Goal: Task Accomplishment & Management: Manage account settings

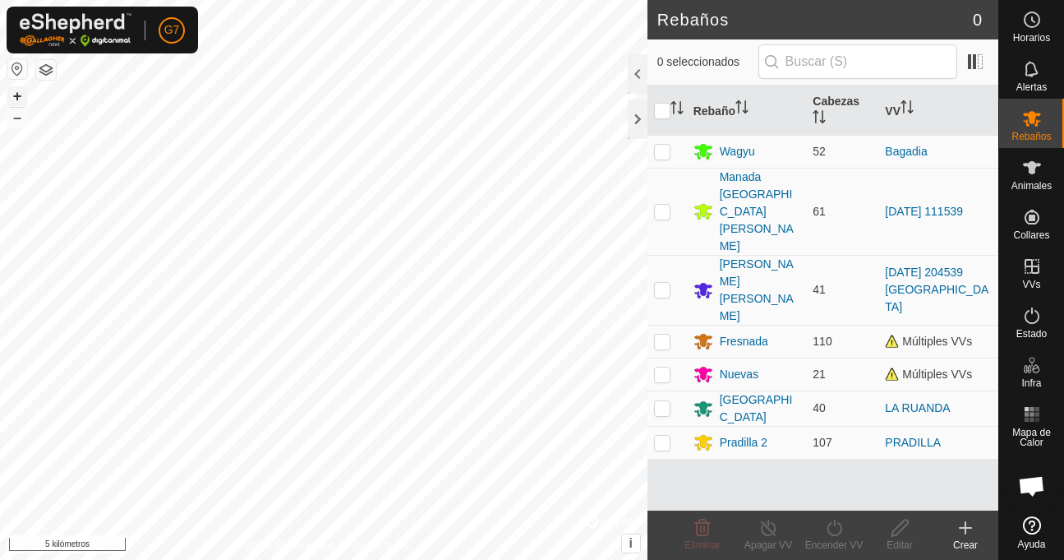
click at [16, 90] on font "+" at bounding box center [17, 95] width 9 height 17
click at [11, 122] on button "–" at bounding box center [17, 118] width 20 height 20
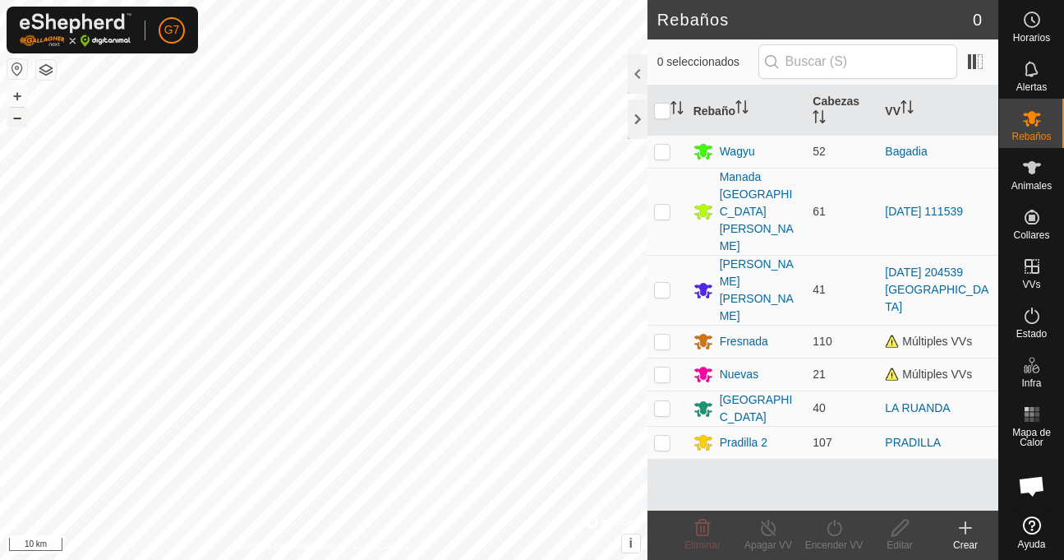
click at [11, 122] on button "–" at bounding box center [17, 118] width 20 height 20
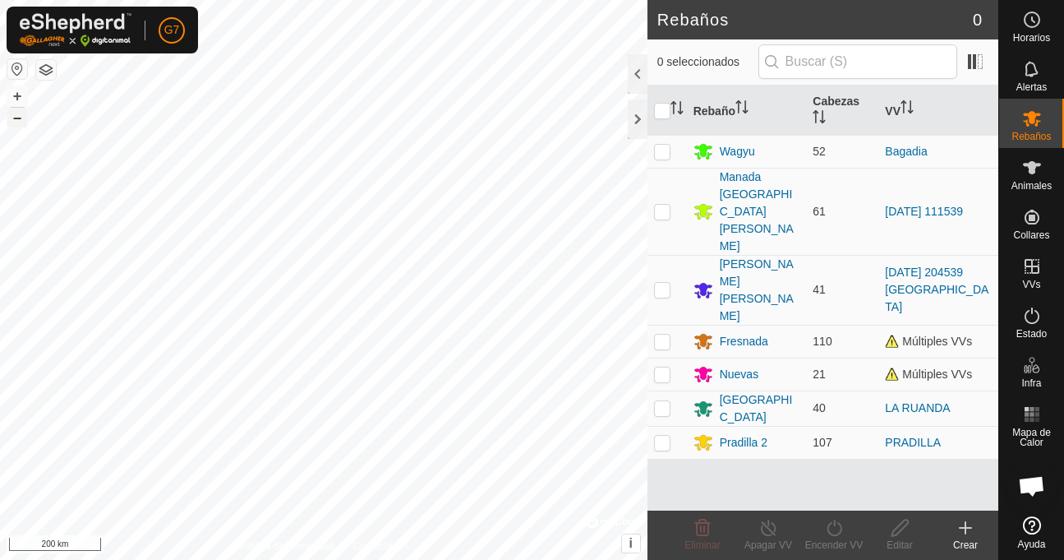
click at [11, 122] on button "–" at bounding box center [17, 118] width 20 height 20
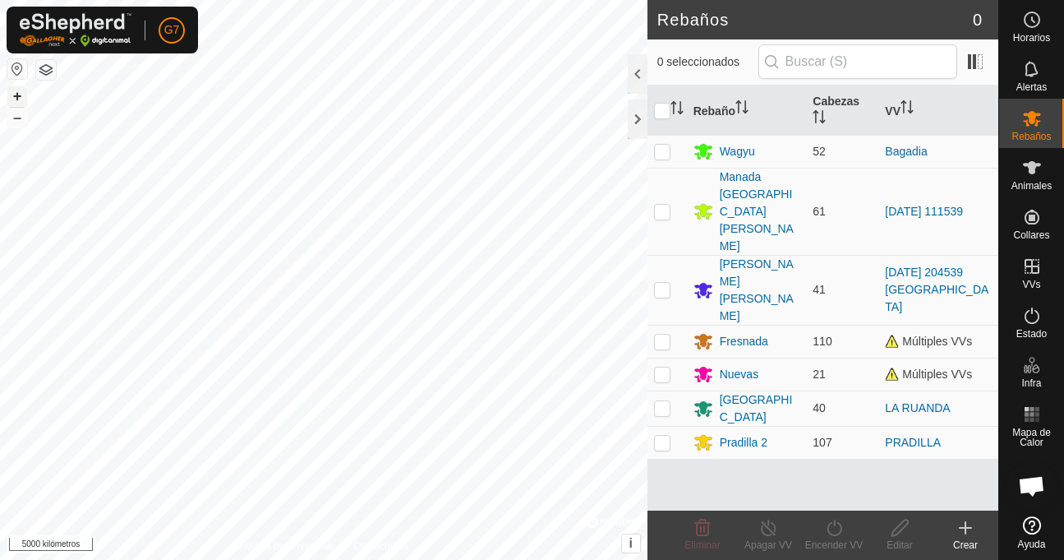
click at [16, 93] on button "+" at bounding box center [17, 96] width 20 height 20
click at [16, 93] on font "+" at bounding box center [17, 95] width 9 height 17
click at [14, 97] on font "+" at bounding box center [17, 95] width 9 height 17
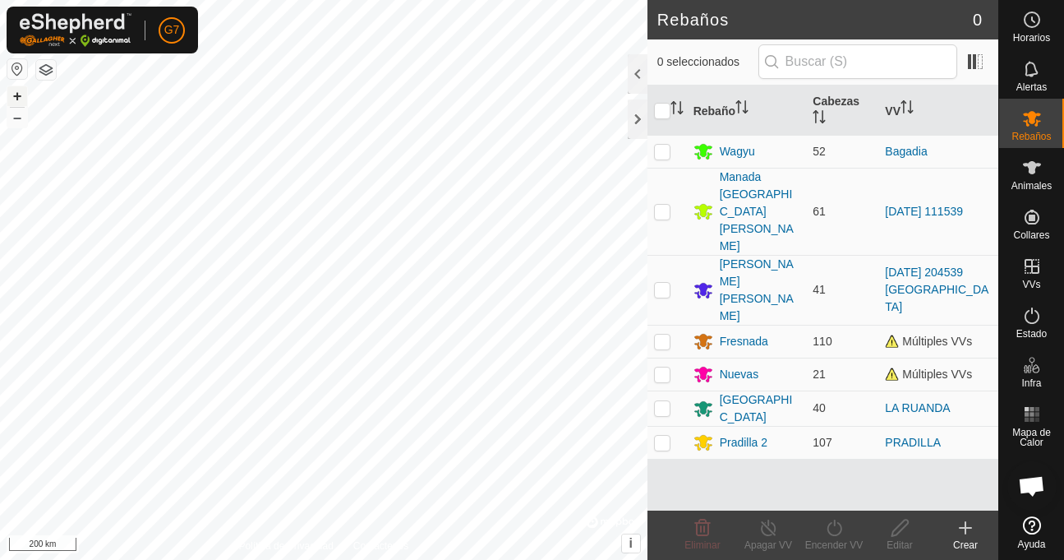
click at [14, 97] on font "+" at bounding box center [17, 95] width 9 height 17
click at [25, 100] on button "+" at bounding box center [17, 96] width 20 height 20
click at [19, 99] on font "+" at bounding box center [17, 95] width 9 height 17
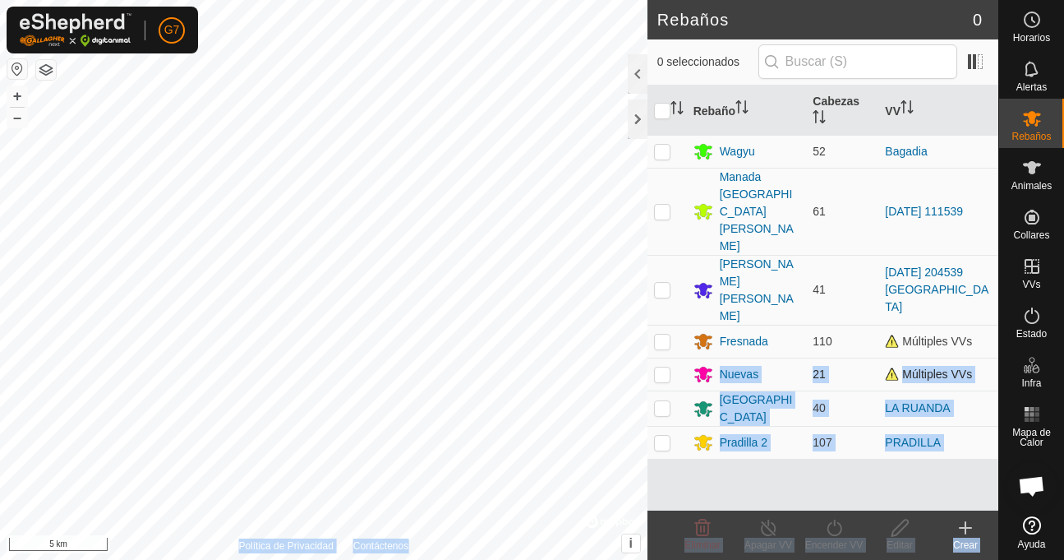
click at [380, 290] on div "Rebaños 0 0 seleccionados Rebaño Cabezas VV Wagyu 52 Bagadia Manada San Clement…" at bounding box center [499, 280] width 998 height 560
click at [16, 90] on font "+" at bounding box center [17, 95] width 9 height 17
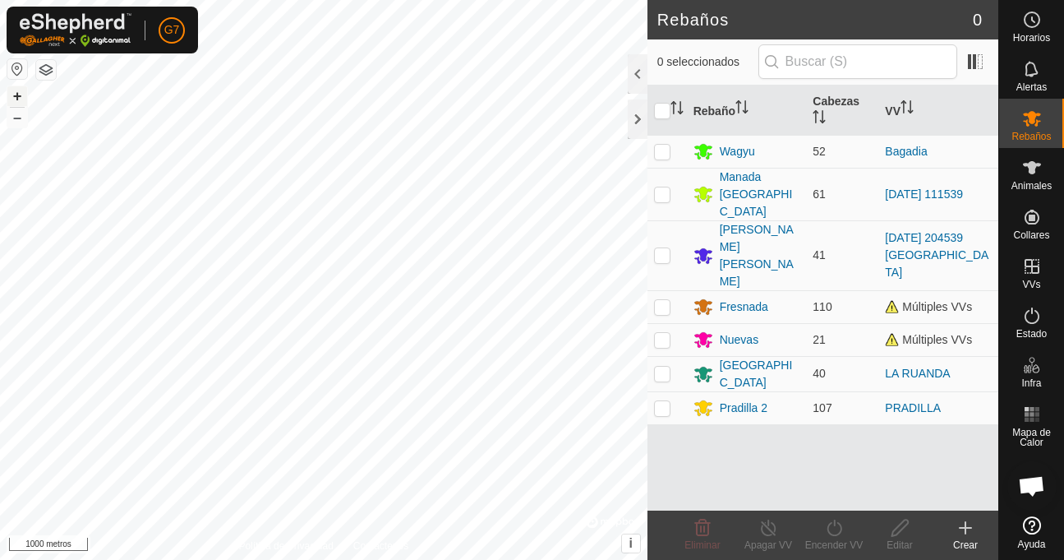
click at [16, 94] on font "+" at bounding box center [17, 95] width 9 height 17
click at [131, 0] on html "G7 Horarios Alertas Rebaños Animales Collares VVs Estado Infra Mapa de Calor Ay…" at bounding box center [532, 280] width 1064 height 560
click at [16, 114] on font "–" at bounding box center [17, 116] width 8 height 17
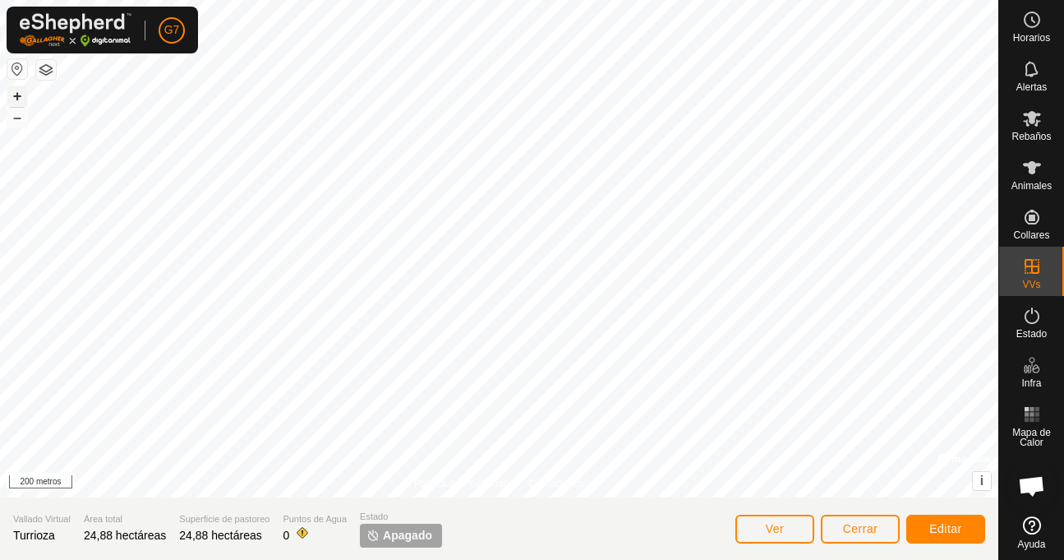
click at [13, 96] on font "+" at bounding box center [17, 95] width 9 height 17
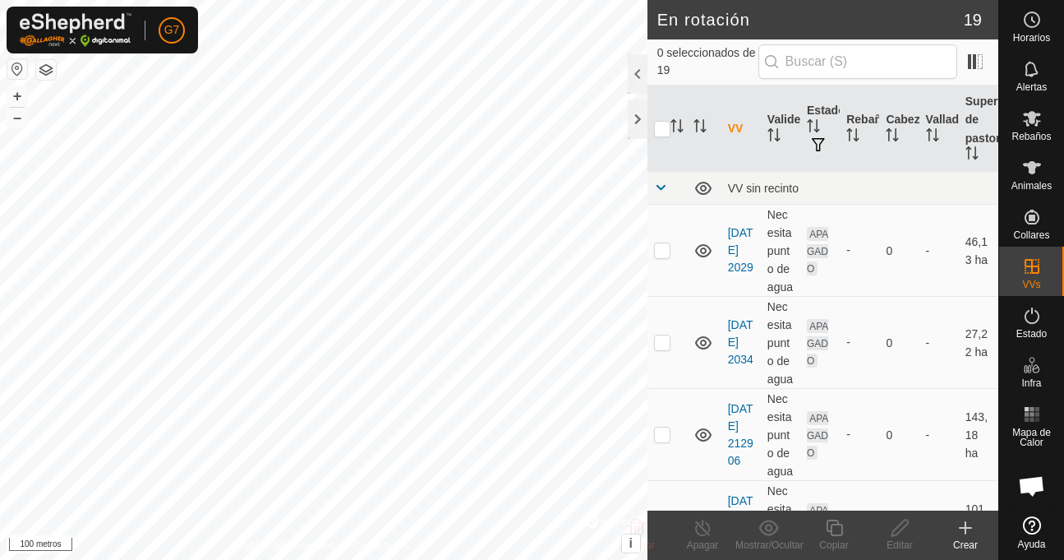
checkbox input "true"
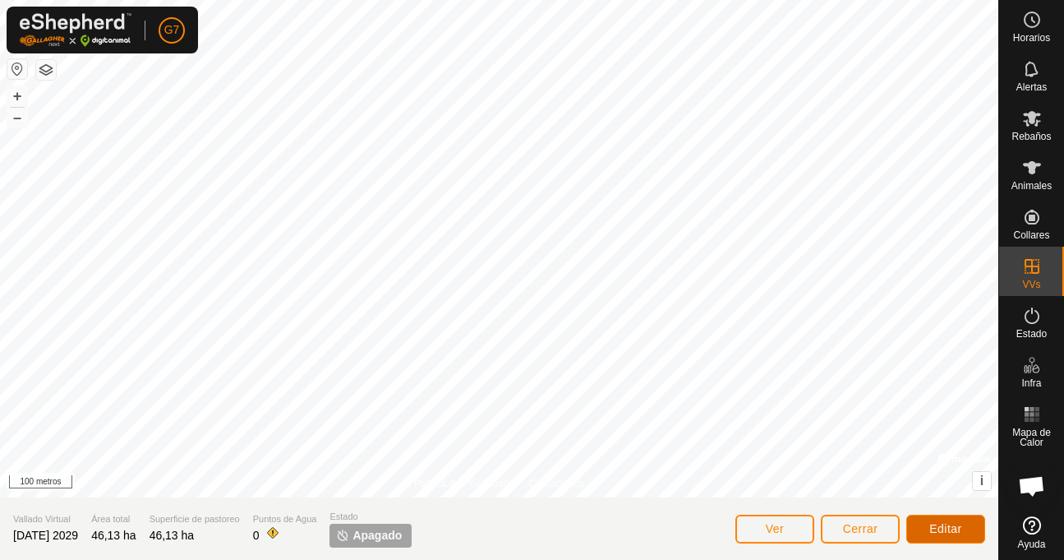
click at [951, 528] on font "Editar" at bounding box center [945, 528] width 33 height 13
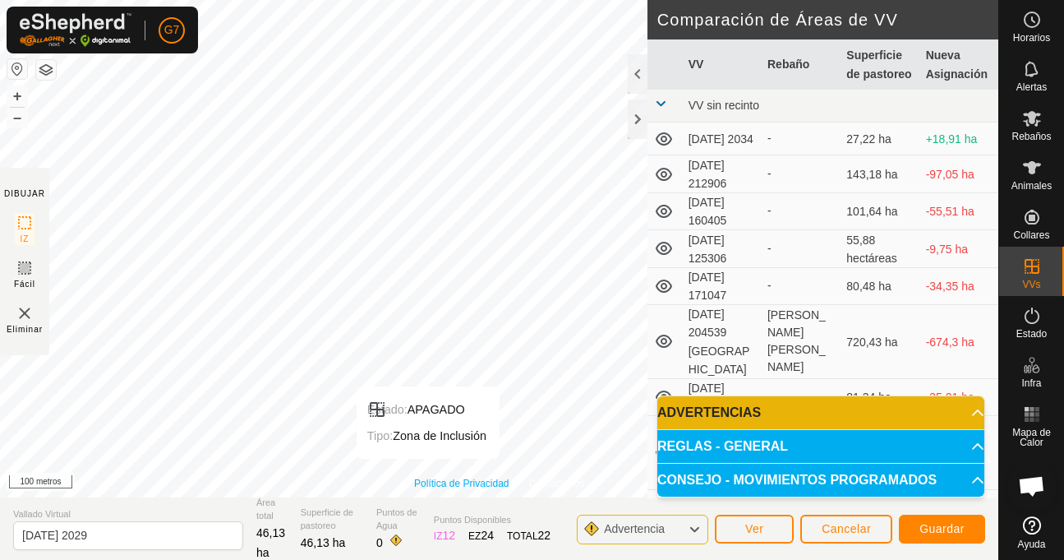
click at [429, 479] on font "Política de Privacidad" at bounding box center [461, 483] width 95 height 12
click at [287, 517] on div "Política de Privacidad Contáctenos Estado: APAGADO Tipo: Zona de Inclusión + – …" at bounding box center [499, 280] width 998 height 560
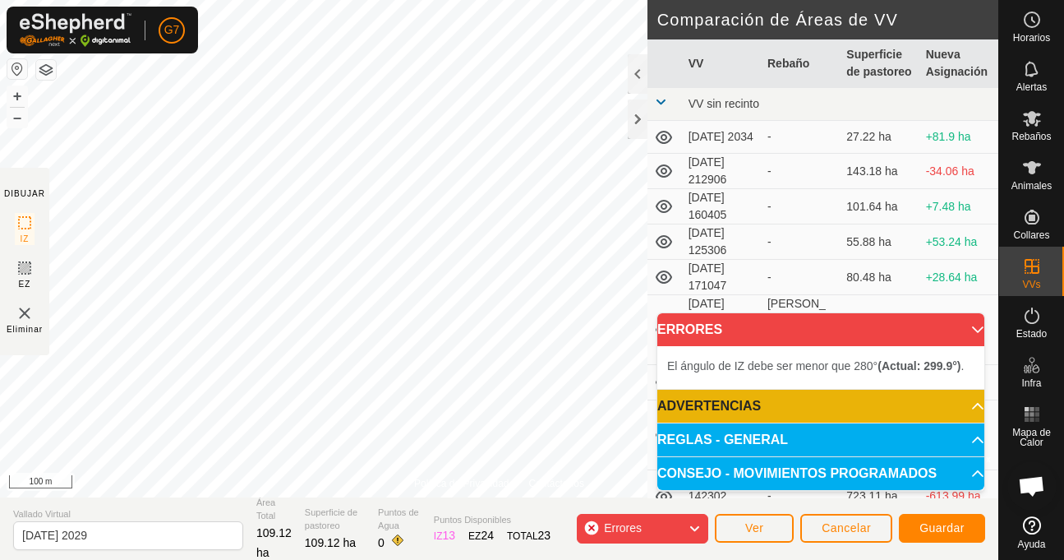
click at [108, 52] on div "G7 Horarios Alertas Rebaños Animales Collares VVs Estado Infra Mapa de Calor Ay…" at bounding box center [532, 280] width 1064 height 560
click at [35, 173] on div "Política de Privacidad Contáctenos Estado: APAGADO Tipo: Zona de Inclusión + – …" at bounding box center [499, 280] width 998 height 560
click at [522, 0] on html "G7 Horarios Alertas Rebaños Animales Collares VVs Estado Infra Mapa de Calor Ay…" at bounding box center [532, 280] width 1064 height 560
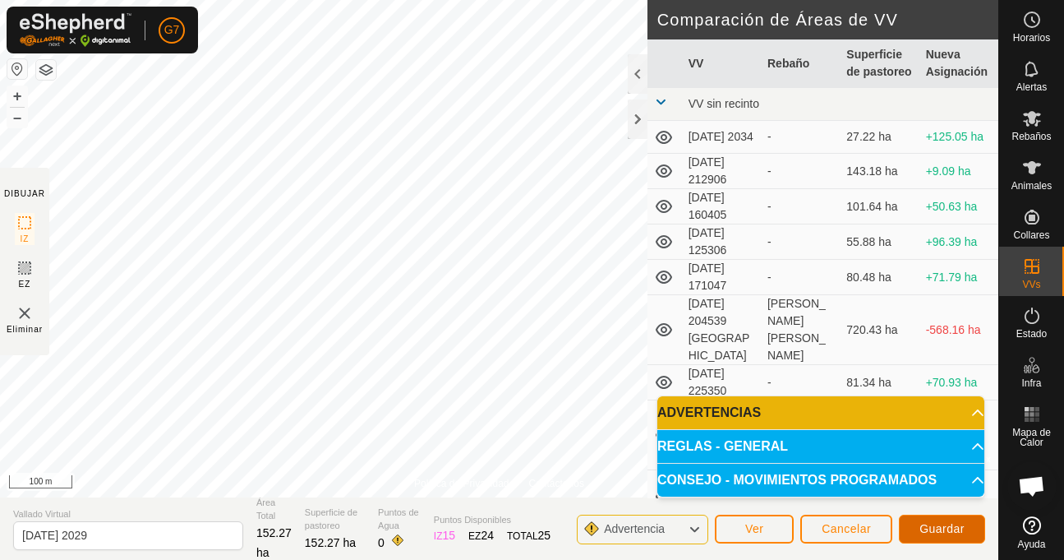
click at [943, 527] on span "Guardar" at bounding box center [942, 528] width 45 height 13
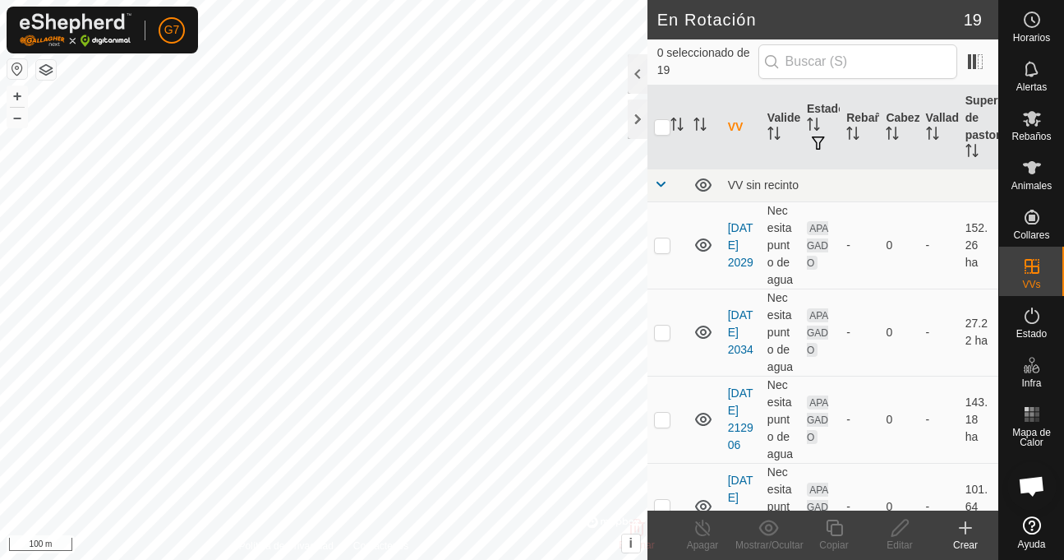
checkbox input "true"
click at [897, 523] on icon at bounding box center [900, 528] width 21 height 20
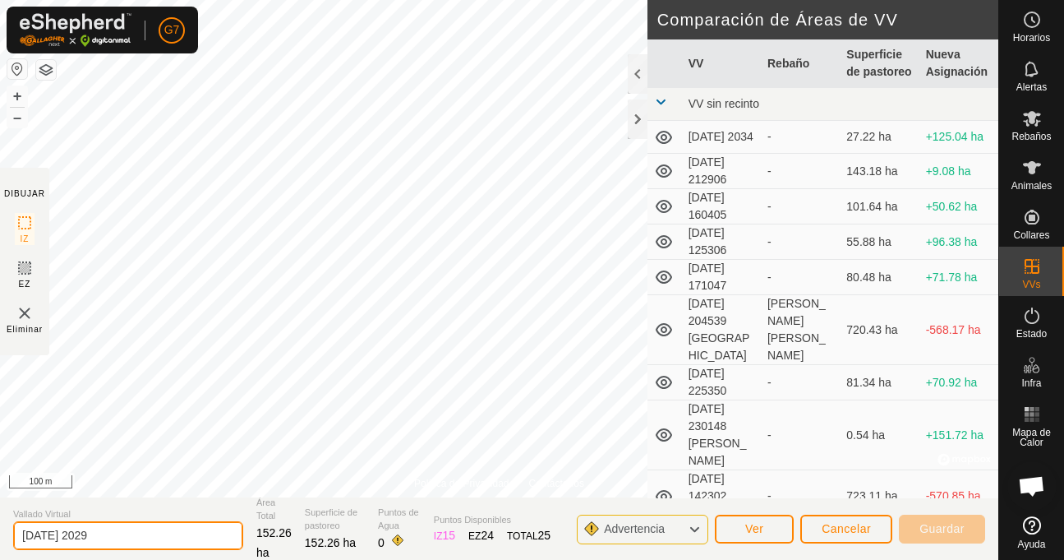
click at [118, 537] on input "[DATE] 2029" at bounding box center [128, 535] width 230 height 29
type input "[DATE] 2029turrioza [PERSON_NAME]"
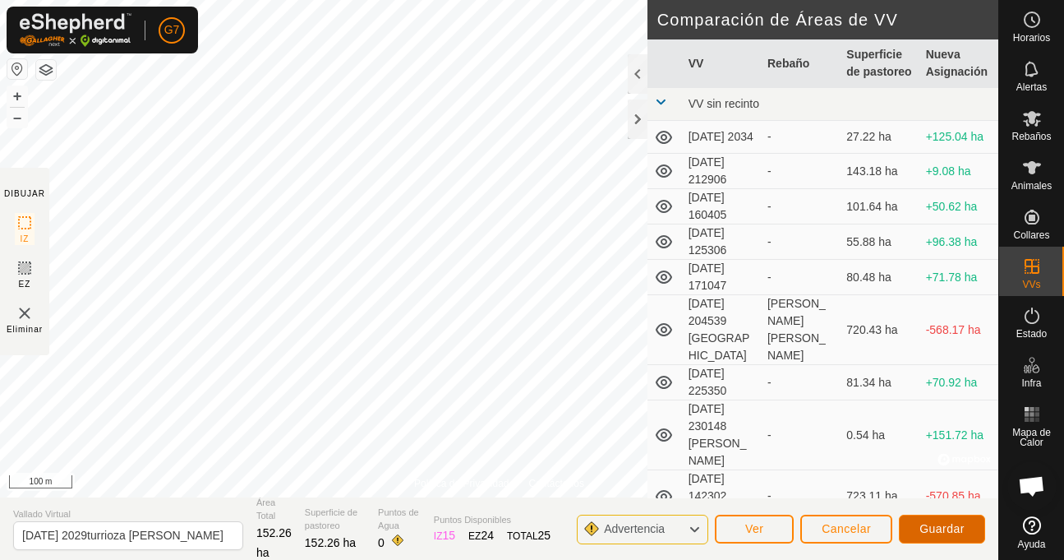
click at [930, 526] on span "Guardar" at bounding box center [942, 528] width 45 height 13
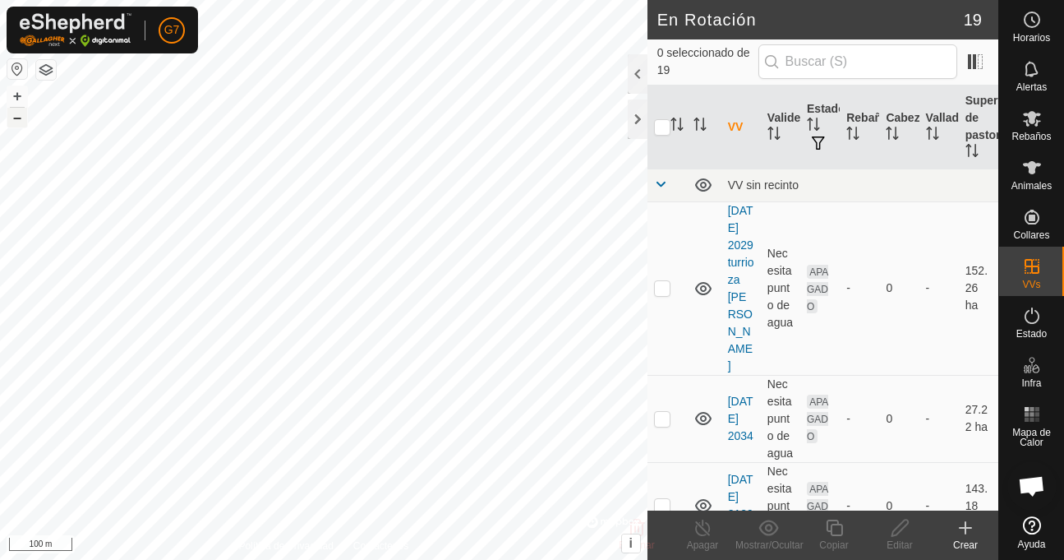
click at [12, 119] on button "–" at bounding box center [17, 118] width 20 height 20
checkbox input "true"
click at [698, 533] on icon at bounding box center [702, 527] width 15 height 16
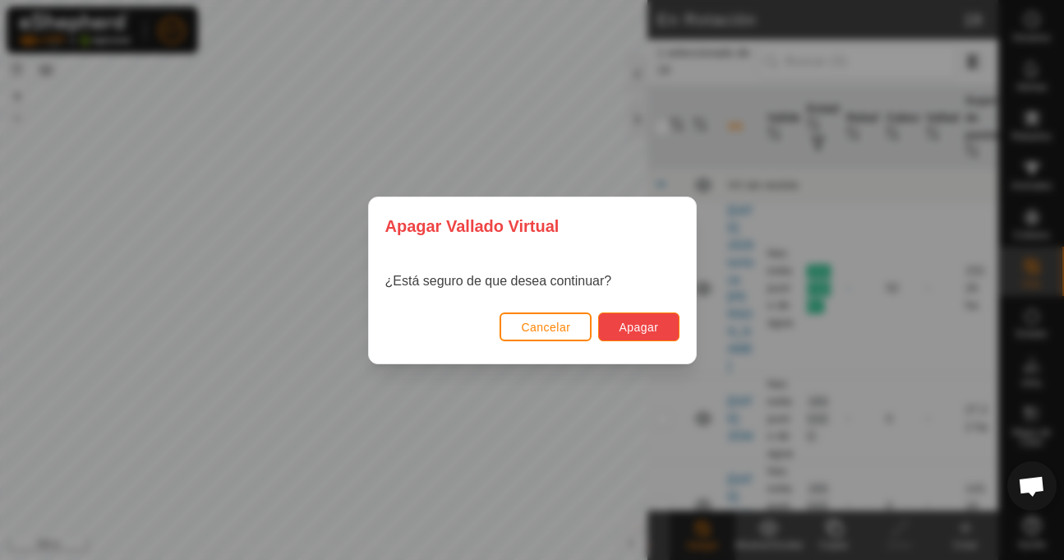
click at [638, 323] on span "Apagar" at bounding box center [638, 327] width 39 height 13
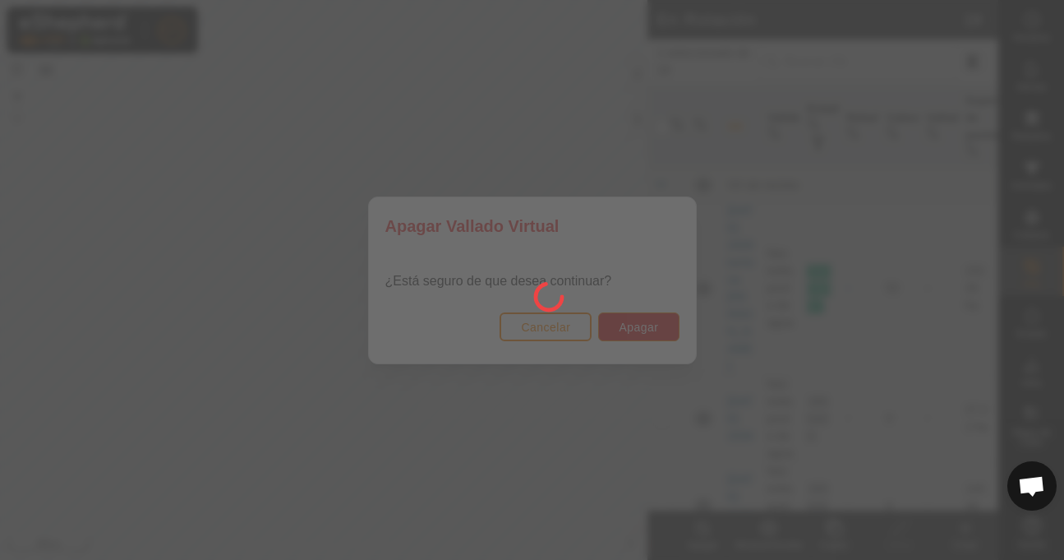
click at [722, 90] on div at bounding box center [532, 280] width 1064 height 560
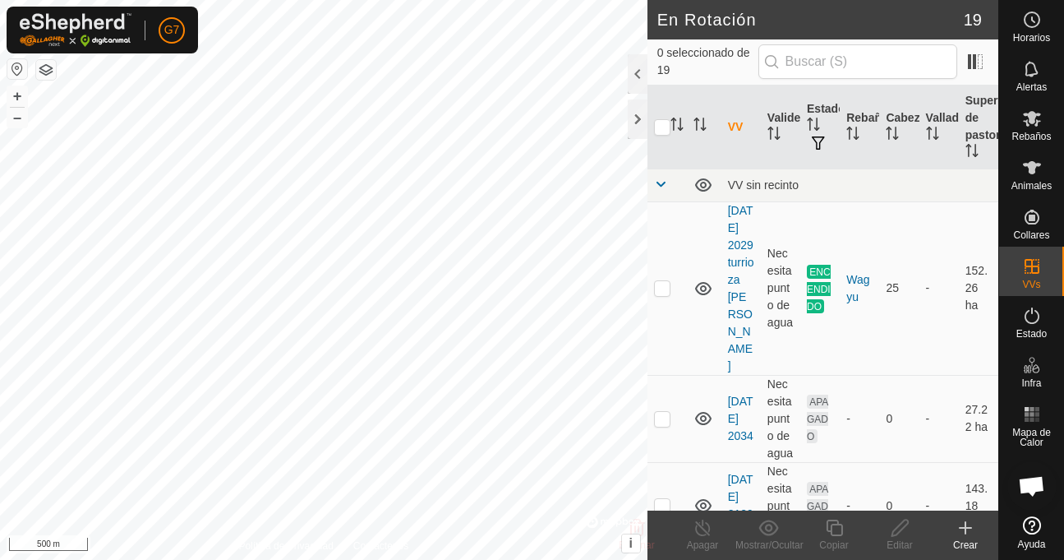
checkbox input "true"
click at [700, 526] on line at bounding box center [702, 528] width 13 height 13
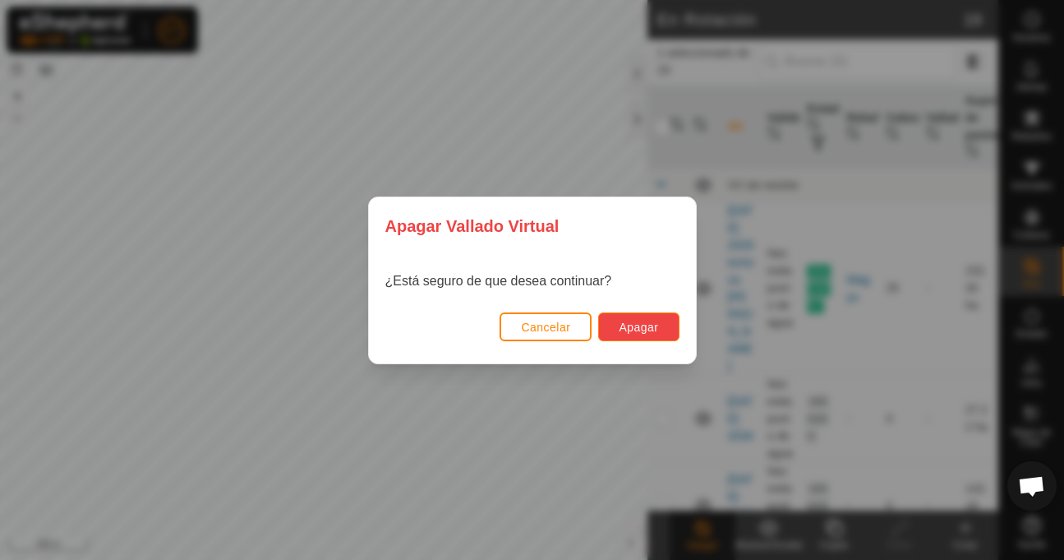
click at [647, 322] on span "Apagar" at bounding box center [638, 327] width 39 height 13
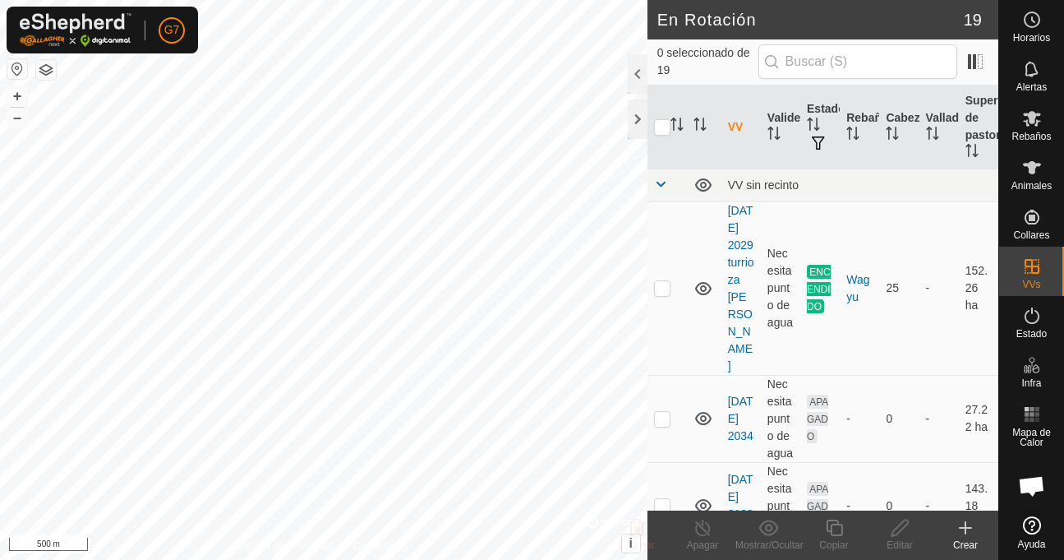
checkbox input "true"
click at [700, 530] on icon at bounding box center [703, 528] width 21 height 20
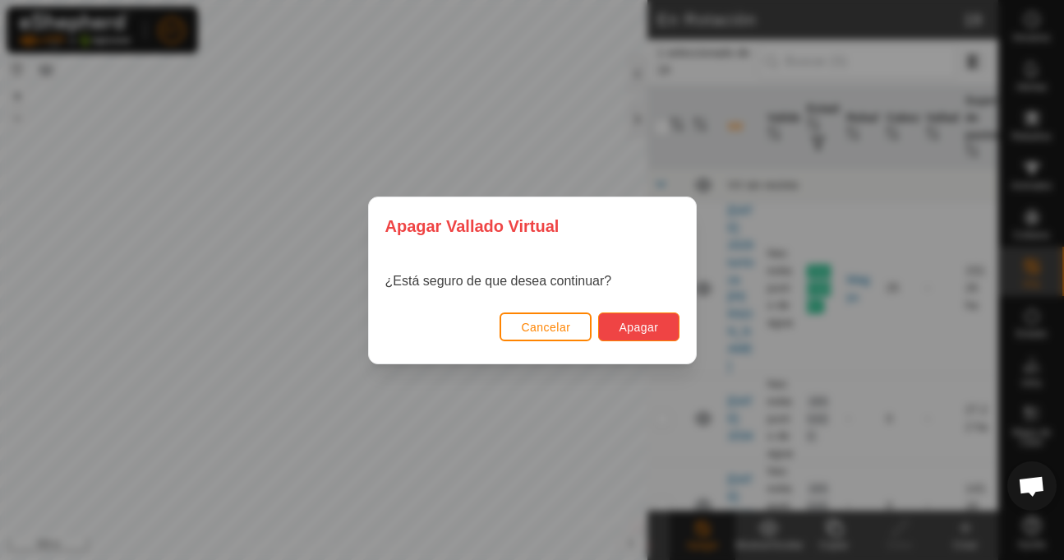
click at [628, 327] on span "Apagar" at bounding box center [638, 327] width 39 height 13
